Goal: Transaction & Acquisition: Purchase product/service

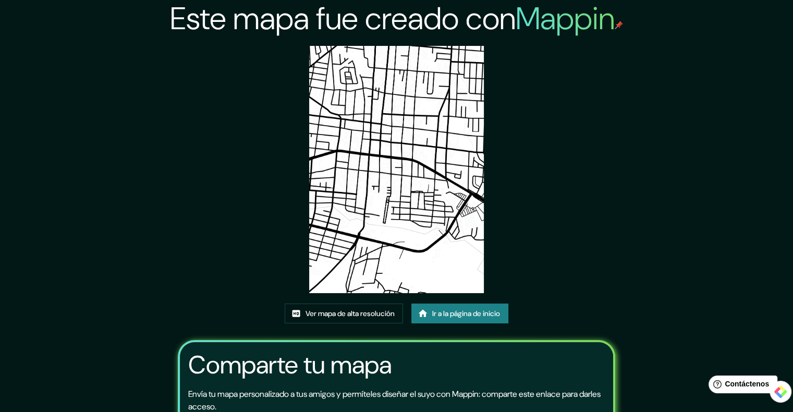
click at [577, 144] on div "Este mapa fue creado con Mappin Ver mapa de alta resolución Ir a la página de i…" at bounding box center [396, 254] width 463 height 509
click at [335, 312] on font "Ver mapa de alta resolución" at bounding box center [349, 313] width 89 height 9
click at [437, 317] on font "Ir a la página de inicio" at bounding box center [466, 313] width 68 height 9
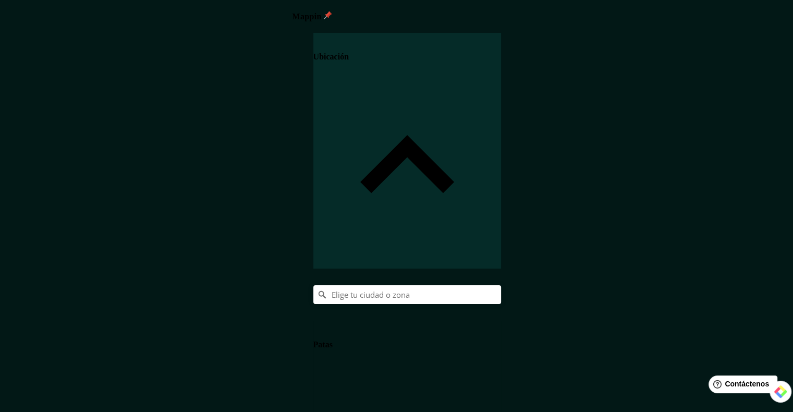
click at [349, 55] on font "Ubicación" at bounding box center [330, 56] width 35 height 9
click at [501, 285] on input "Elige tu ciudad o zona" at bounding box center [407, 294] width 188 height 19
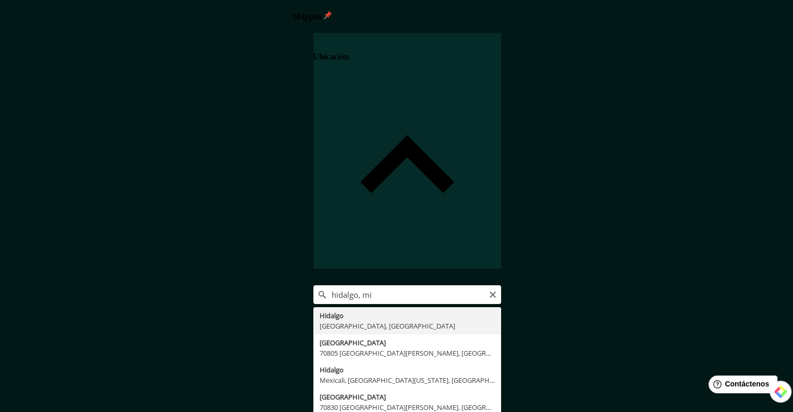
type input "Hidalgo, Michoacán, México"
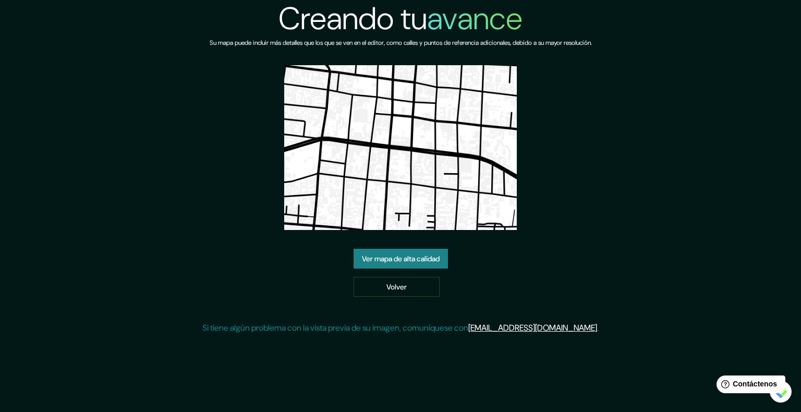
click at [398, 258] on font "Ver mapa de alta calidad" at bounding box center [401, 258] width 78 height 9
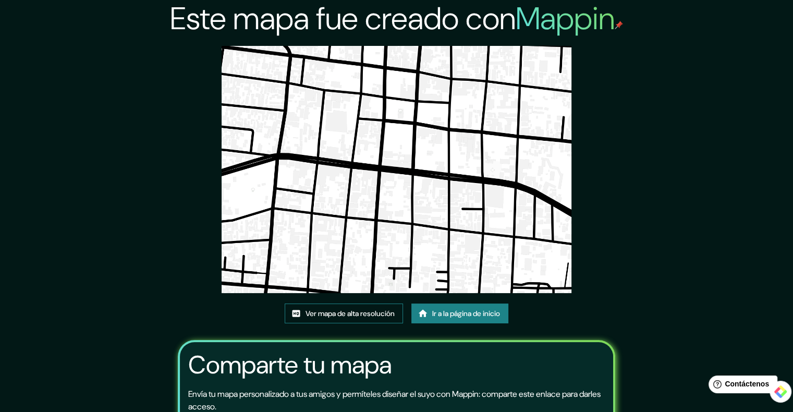
click at [348, 313] on font "Ver mapa de alta resolución" at bounding box center [349, 313] width 89 height 9
